Goal: Use online tool/utility: Utilize a website feature to perform a specific function

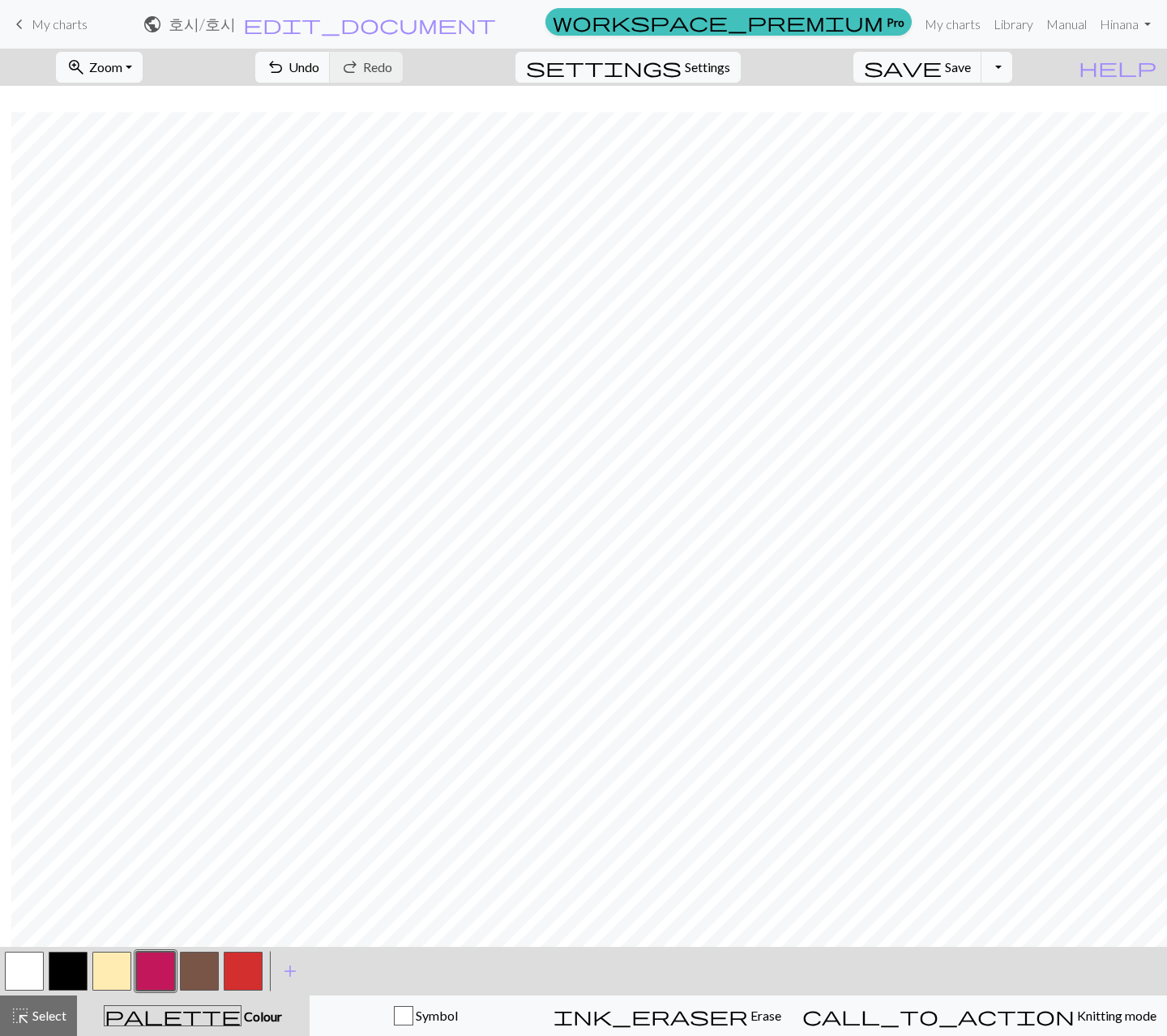
scroll to position [26, 12]
click at [245, 973] on button "button" at bounding box center [242, 971] width 39 height 39
click at [144, 964] on button "button" at bounding box center [155, 971] width 39 height 39
click at [235, 964] on button "button" at bounding box center [242, 971] width 39 height 39
click at [23, 957] on button "button" at bounding box center [24, 971] width 39 height 39
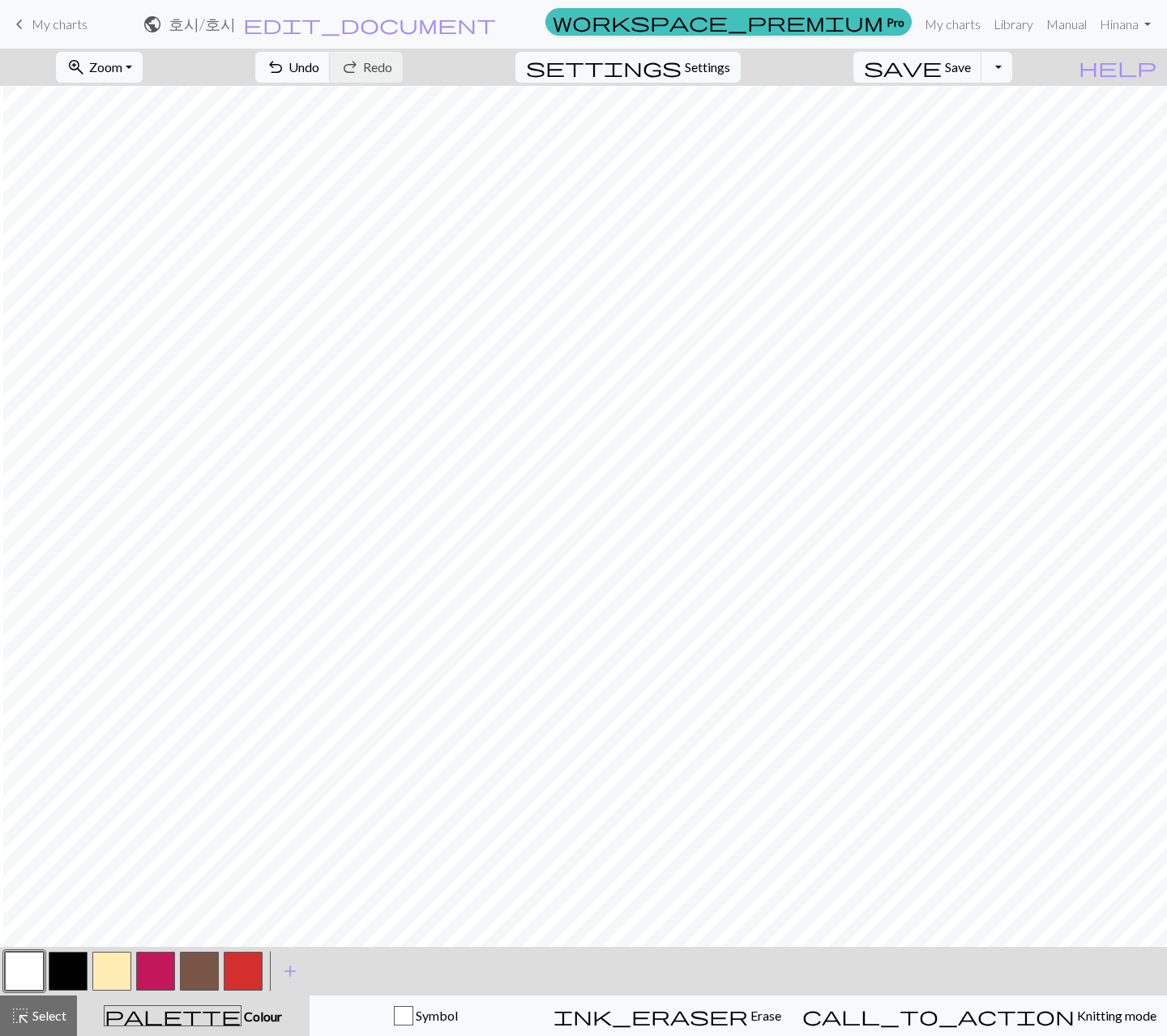
click at [147, 970] on button "button" at bounding box center [155, 971] width 39 height 39
click at [285, 64] on span "undo" at bounding box center [275, 67] width 19 height 22
click at [247, 976] on button "button" at bounding box center [242, 971] width 39 height 39
click at [47, 1009] on span "Select" at bounding box center [48, 1015] width 37 height 15
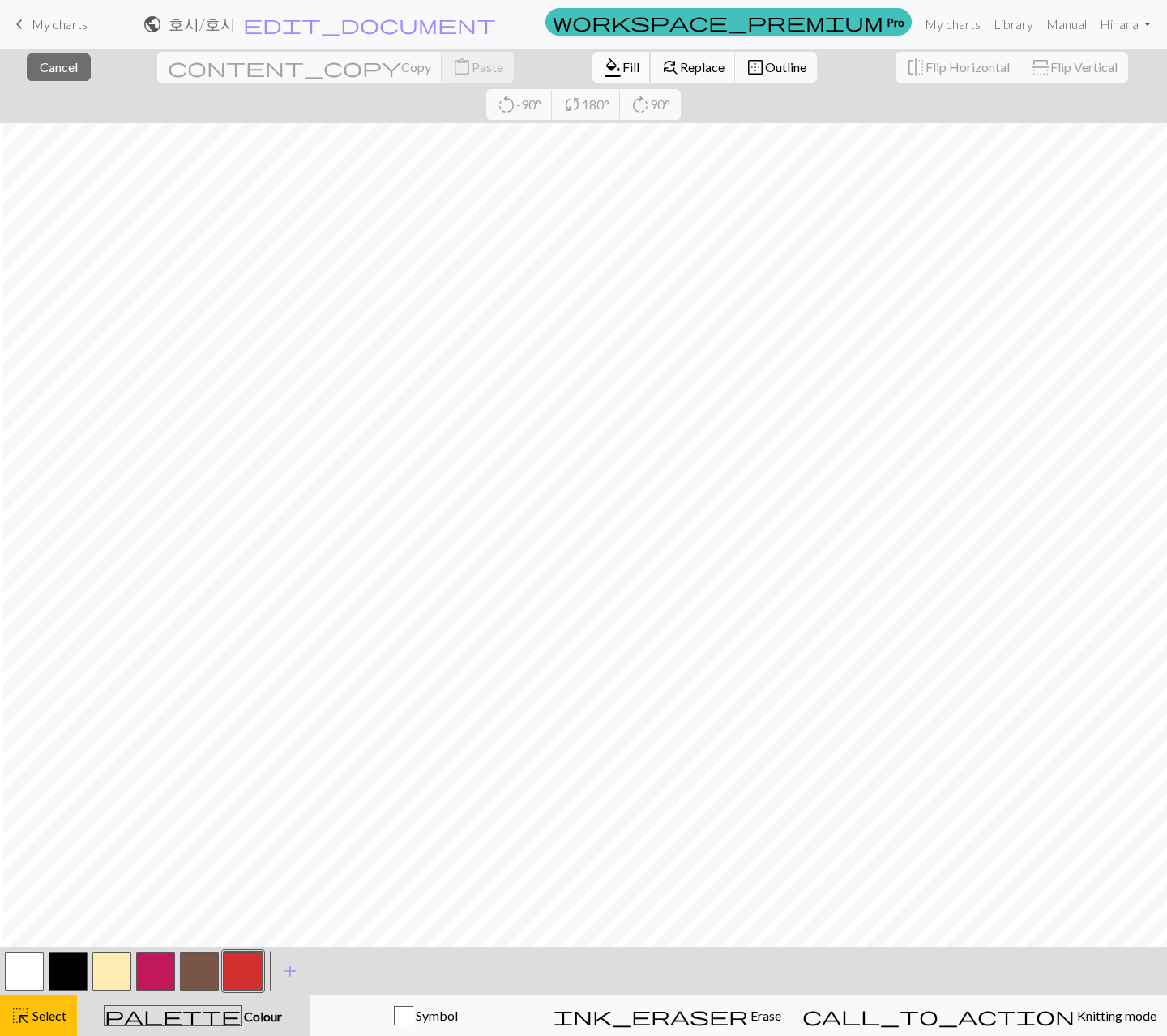
click at [603, 69] on span "format_color_fill" at bounding box center [612, 67] width 19 height 22
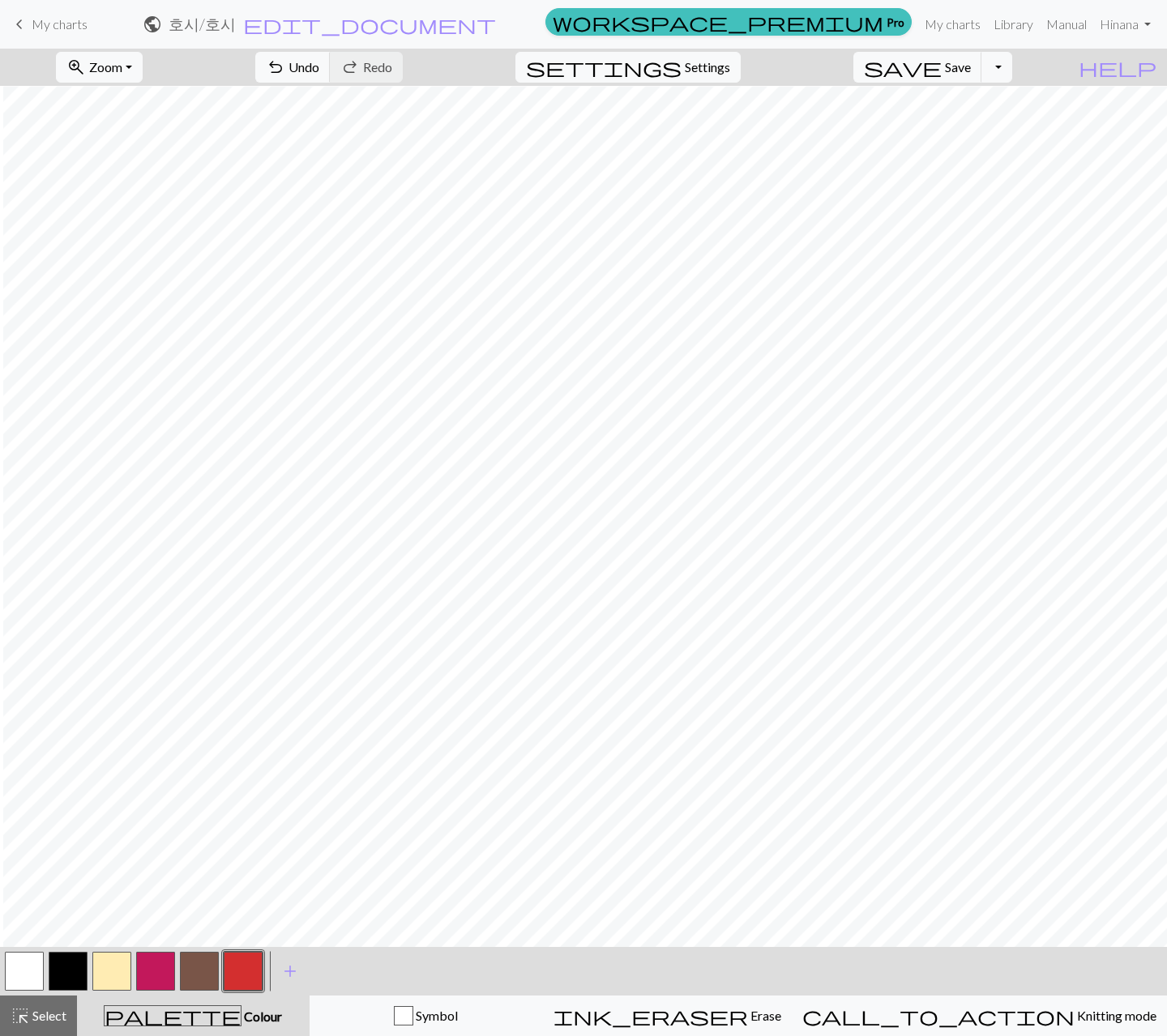
click at [27, 973] on button "button" at bounding box center [24, 971] width 39 height 39
click at [32, 1009] on span "Select" at bounding box center [48, 1015] width 37 height 15
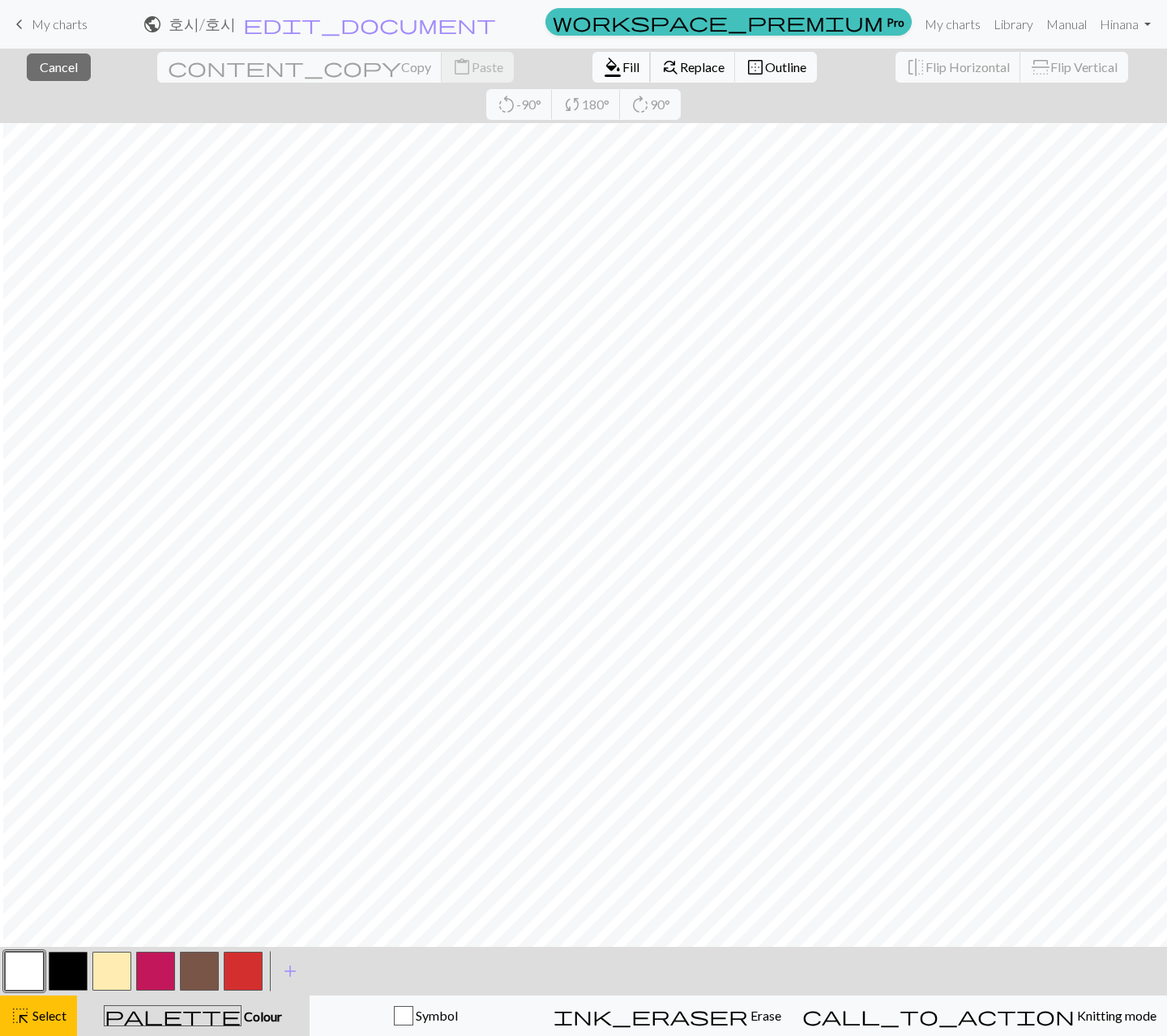
click at [592, 75] on button "format_color_fill Fill" at bounding box center [621, 67] width 58 height 31
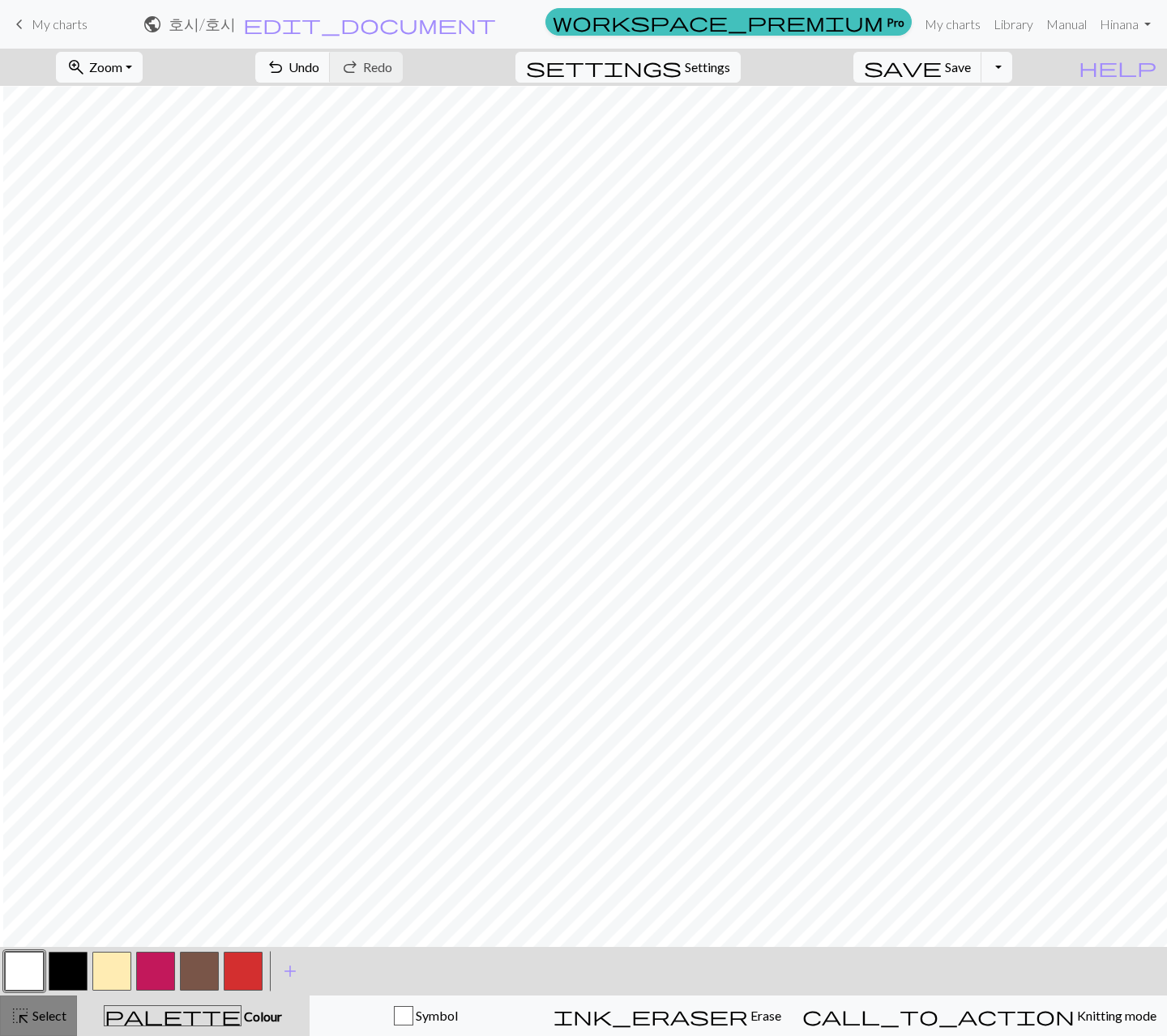
click at [27, 1017] on span "highlight_alt" at bounding box center [20, 1015] width 19 height 22
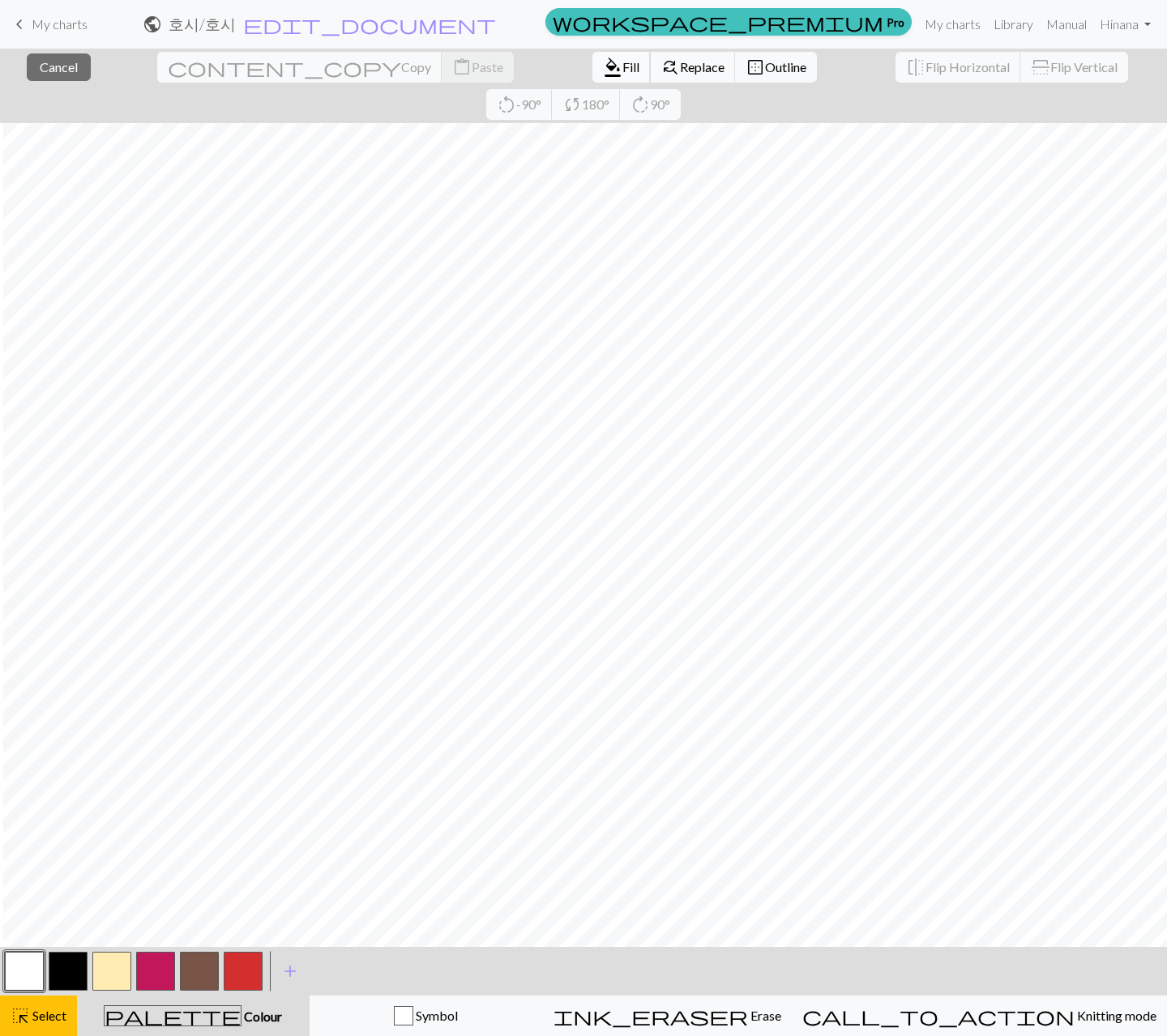
click at [622, 64] on span "Fill" at bounding box center [631, 67] width 17 height 15
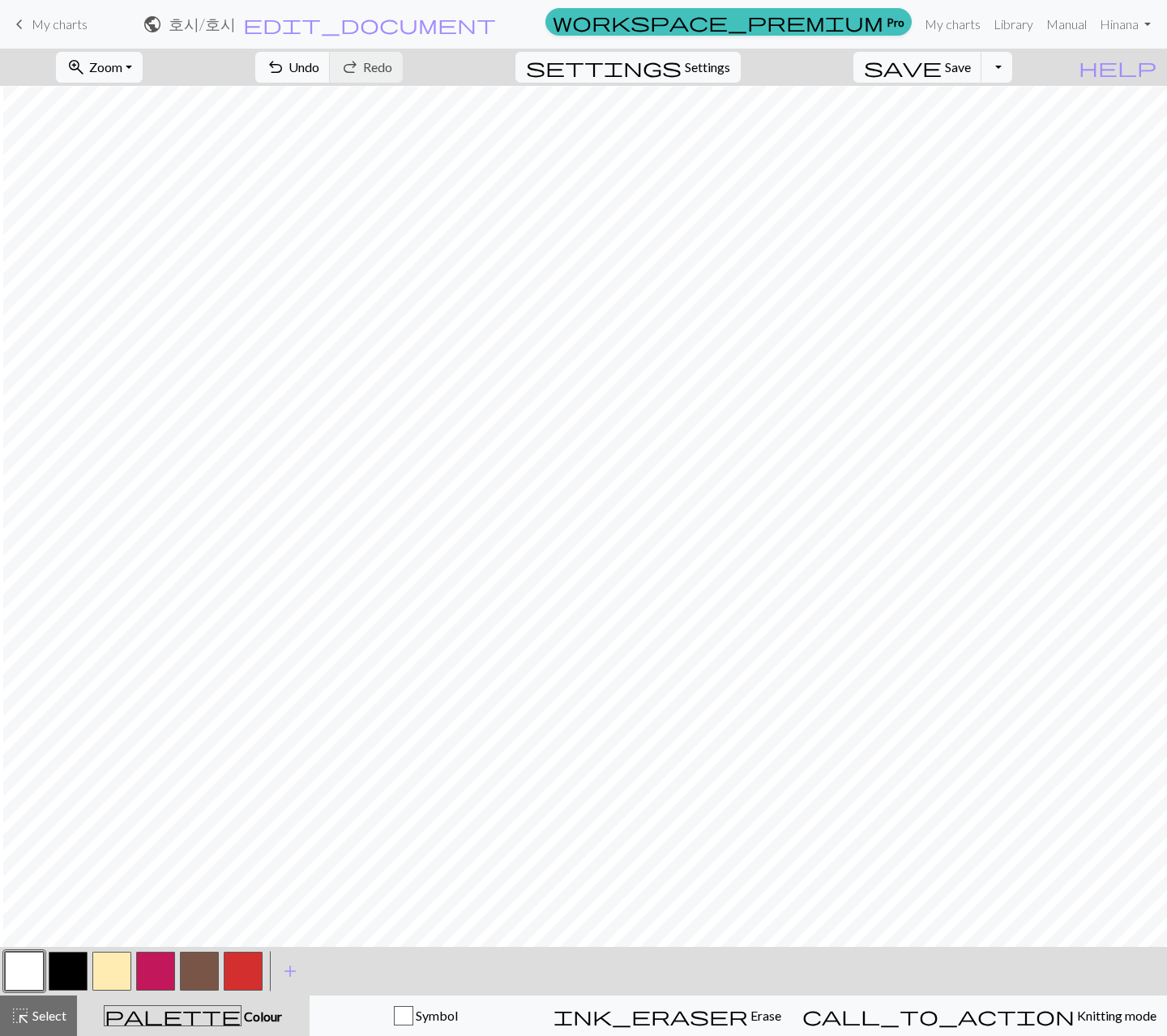
click at [27, 968] on button "button" at bounding box center [24, 971] width 39 height 39
click at [24, 1024] on div "Edit colour Name MC Use advanced picker workspace_premium Become a Pro user to …" at bounding box center [583, 518] width 1167 height 1036
click at [45, 1003] on button "highlight_alt Select Select" at bounding box center [38, 1015] width 77 height 41
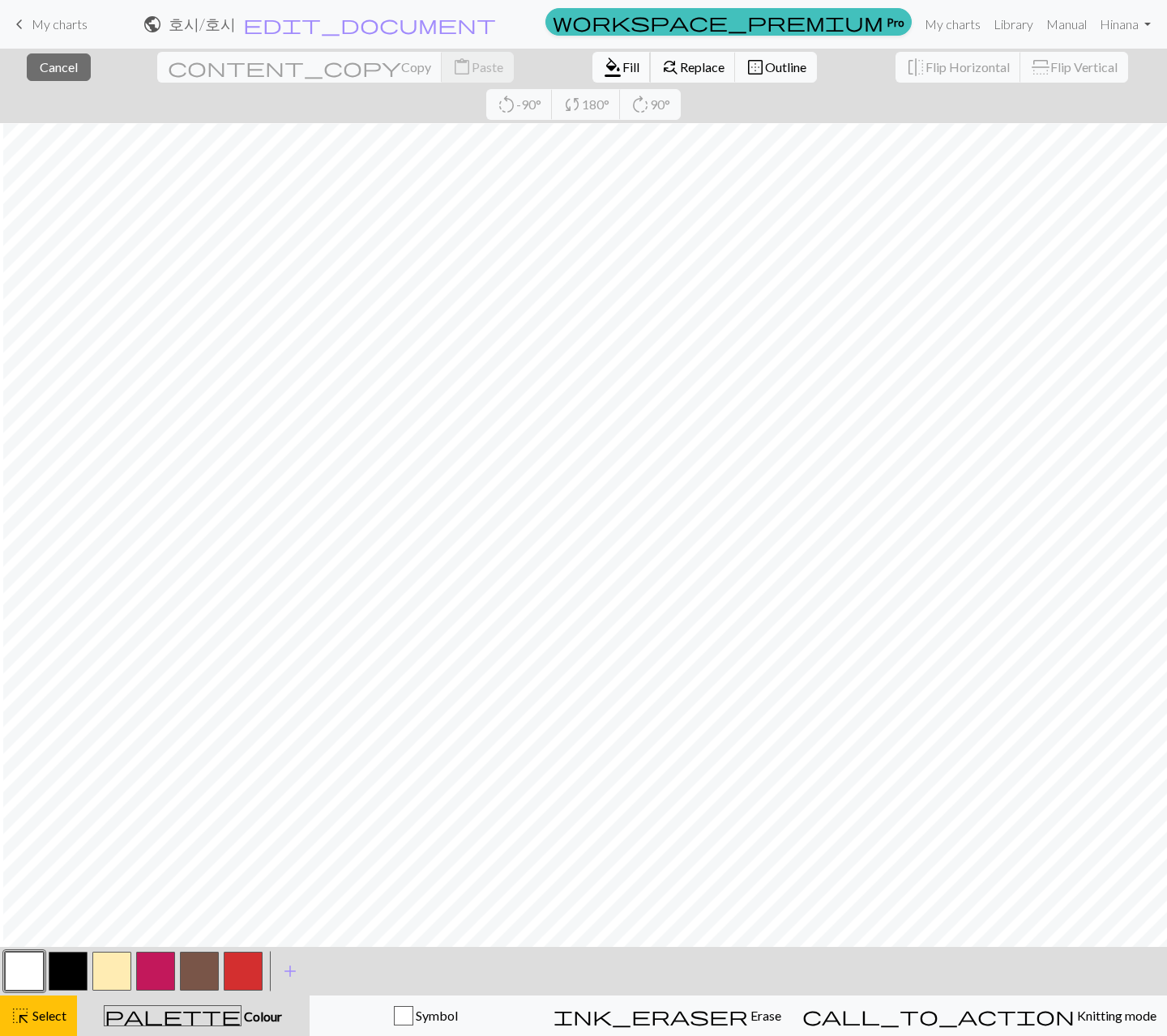
click at [603, 77] on span "format_color_fill" at bounding box center [612, 67] width 19 height 22
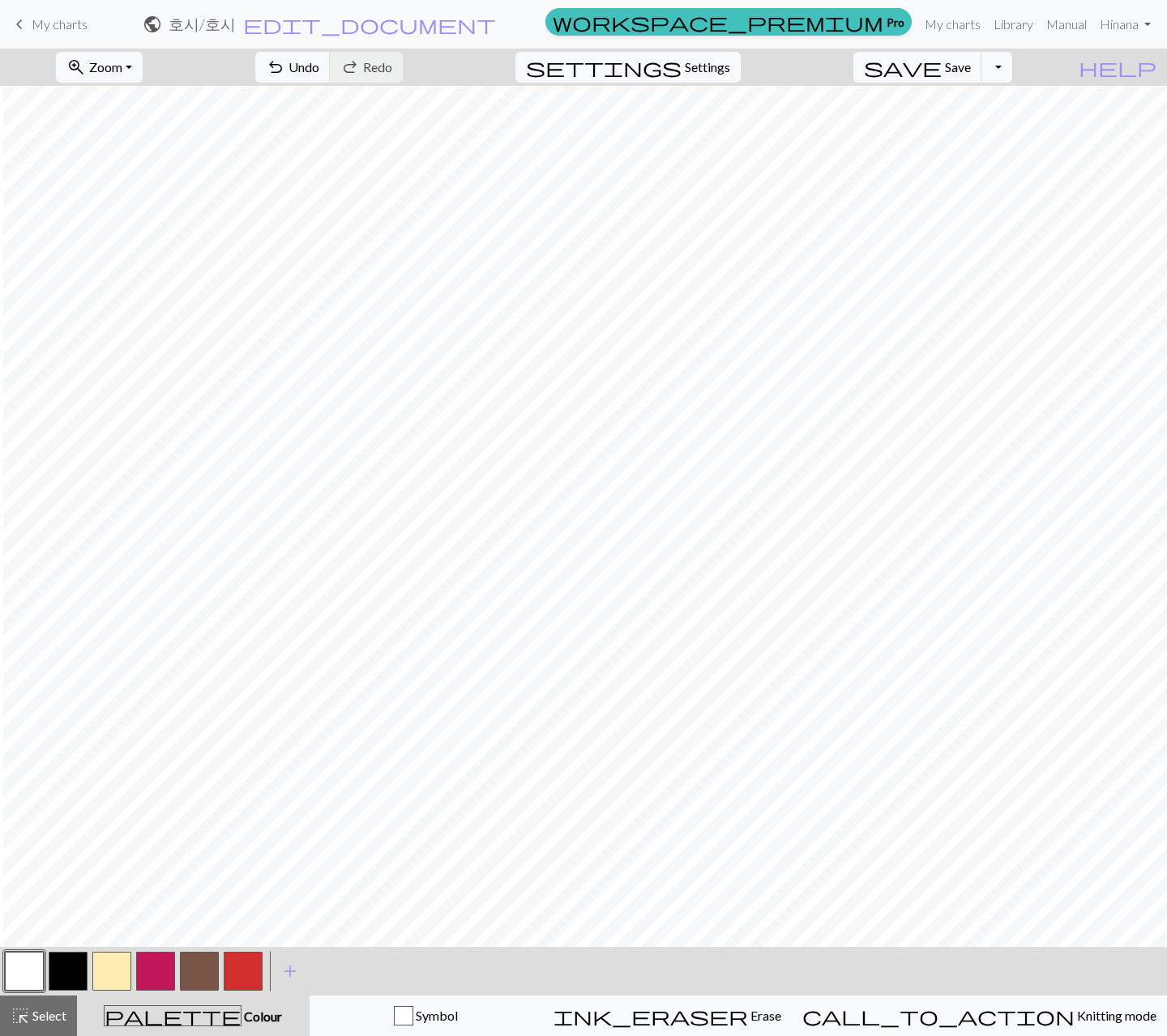
click at [244, 978] on button "button" at bounding box center [242, 971] width 39 height 39
click at [31, 971] on button "button" at bounding box center [24, 971] width 39 height 39
click at [169, 971] on button "button" at bounding box center [155, 971] width 39 height 39
click at [28, 1014] on span "highlight_alt" at bounding box center [20, 1015] width 19 height 22
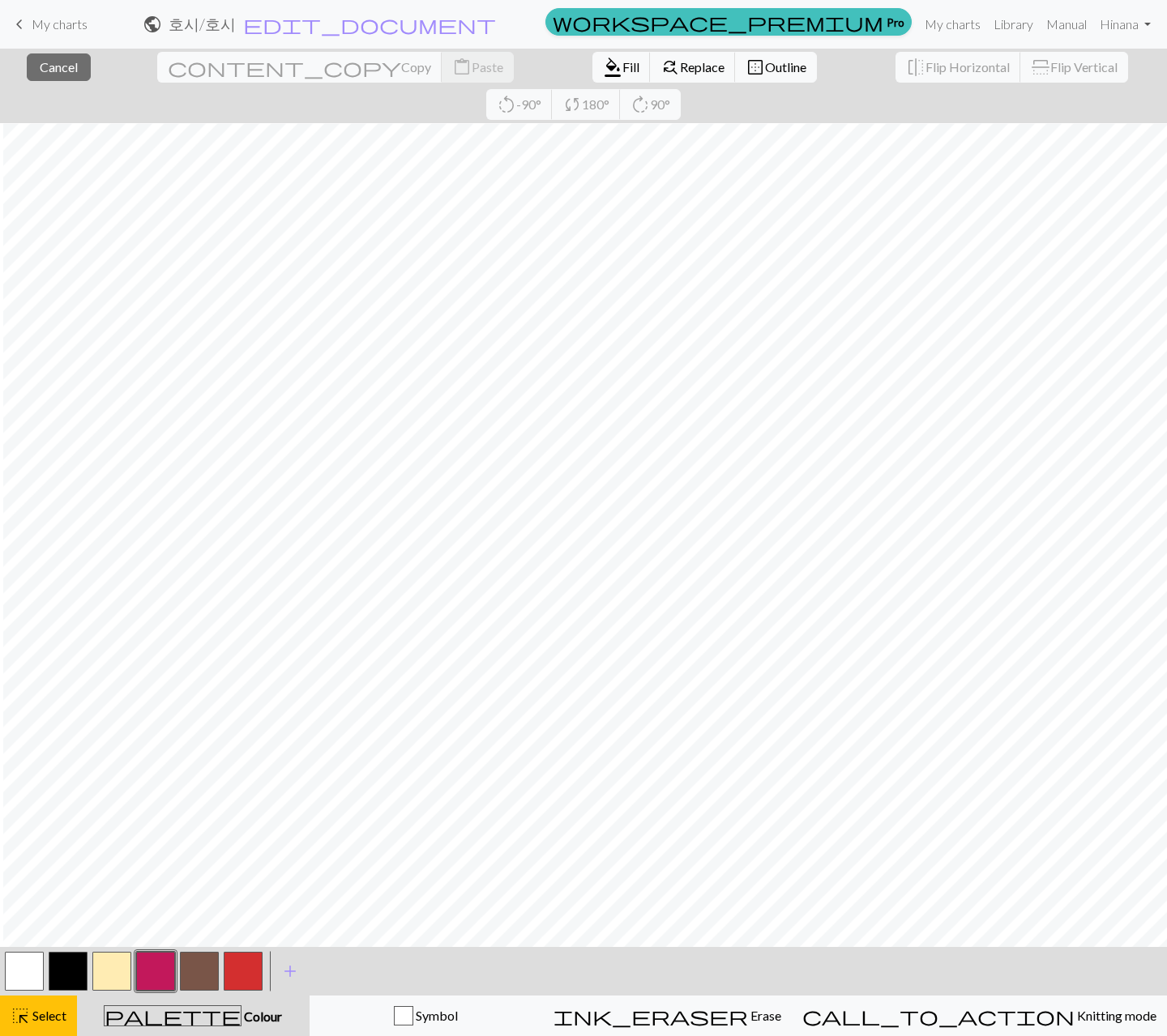
click at [248, 974] on button "button" at bounding box center [242, 971] width 39 height 39
click at [622, 67] on span "Fill" at bounding box center [631, 67] width 17 height 15
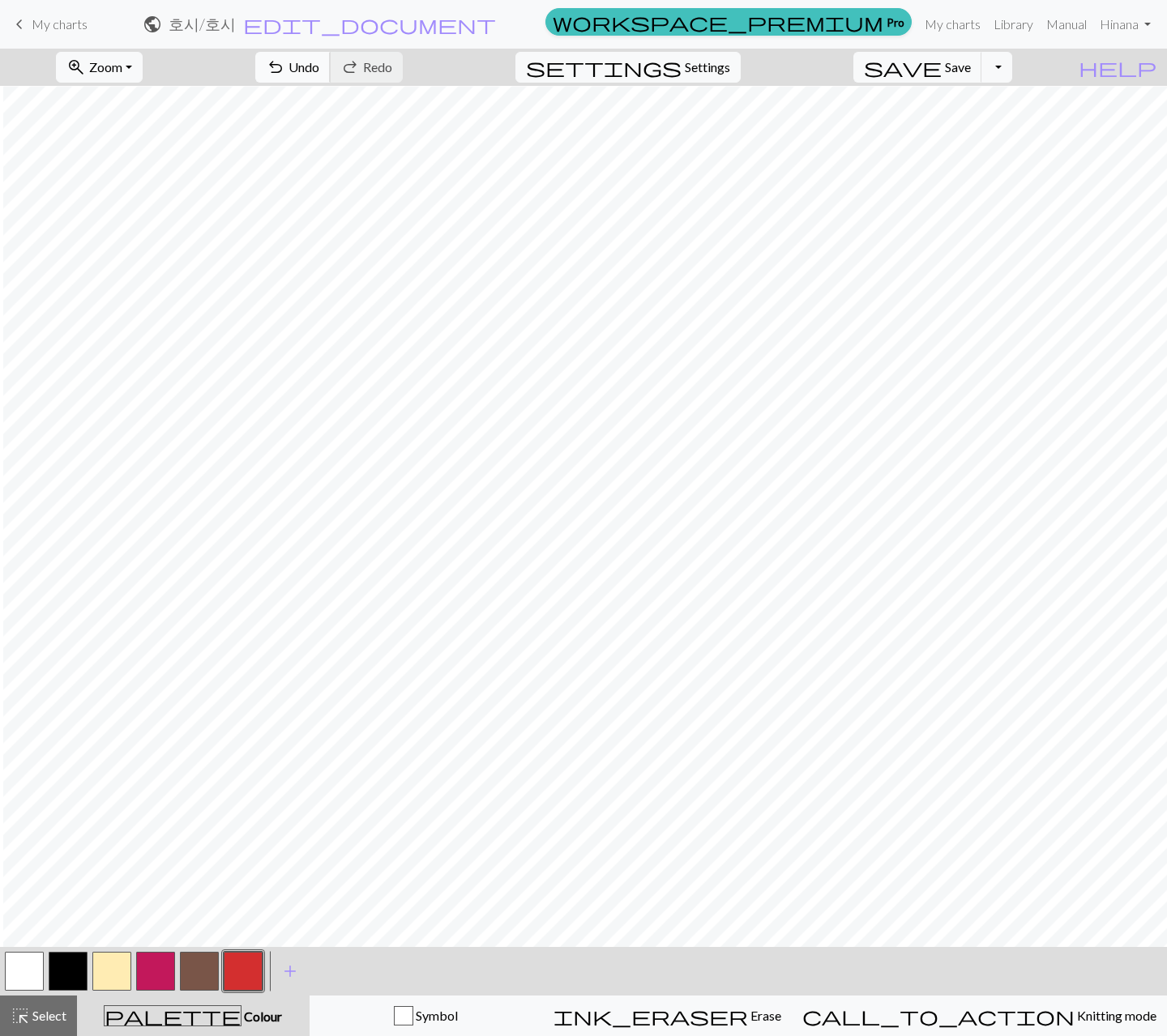
click at [285, 61] on span "undo" at bounding box center [275, 67] width 19 height 22
click at [22, 1015] on span "highlight_alt" at bounding box center [20, 1015] width 19 height 22
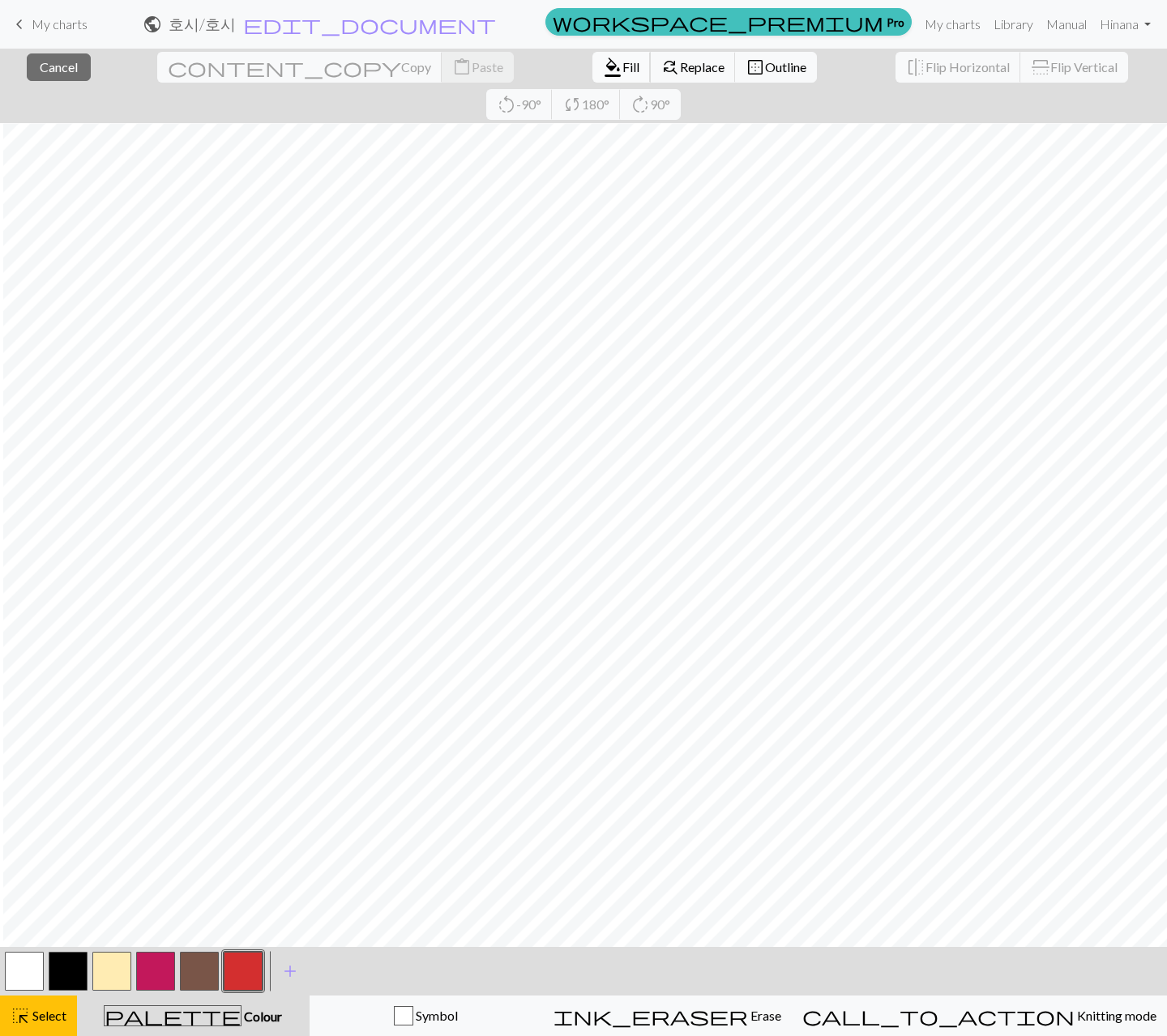
click at [603, 67] on span "format_color_fill" at bounding box center [612, 67] width 19 height 22
